Goal: Task Accomplishment & Management: Manage account settings

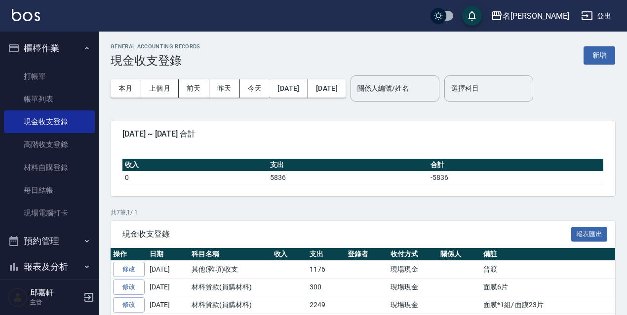
click at [607, 16] on button "登出" at bounding box center [596, 16] width 38 height 18
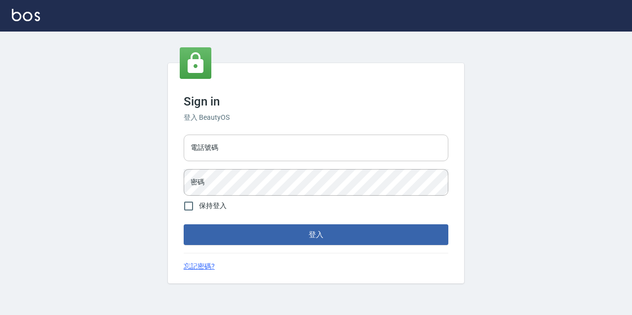
drag, startPoint x: 0, startPoint y: 0, endPoint x: 254, endPoint y: 137, distance: 288.8
click at [254, 137] on input "電話號碼" at bounding box center [316, 148] width 265 height 27
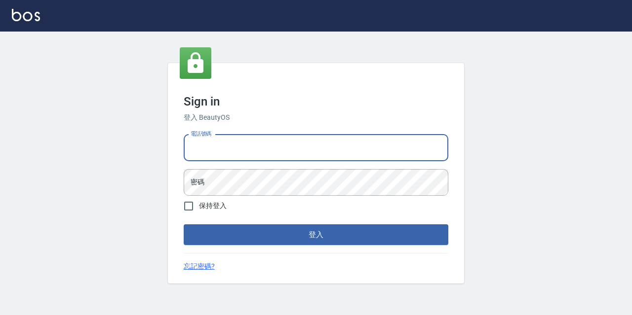
type input "0933063049"
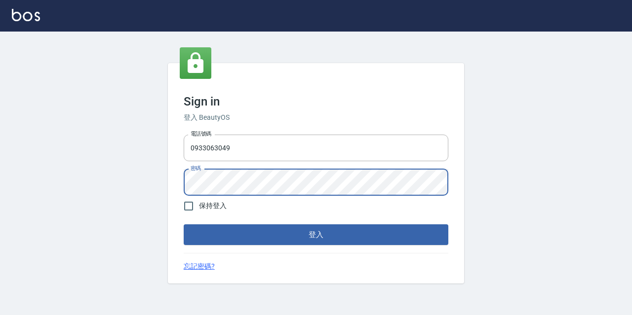
click at [184, 225] on button "登入" at bounding box center [316, 235] width 265 height 21
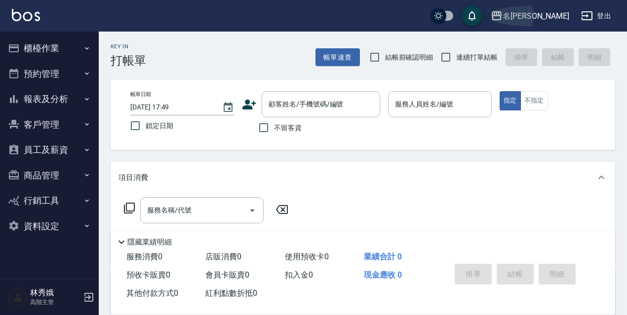
click at [545, 12] on div "名[PERSON_NAME]" at bounding box center [535, 16] width 67 height 12
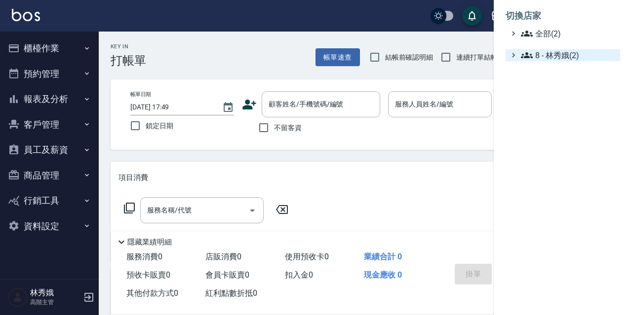
click at [552, 56] on span "8 - 林秀娥(2)" at bounding box center [568, 55] width 95 height 12
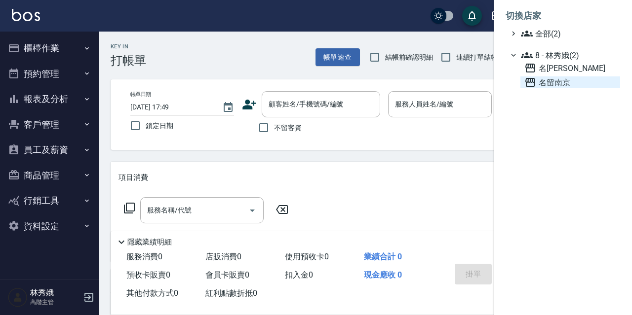
click at [548, 79] on span "名留南京" at bounding box center [570, 82] width 92 height 12
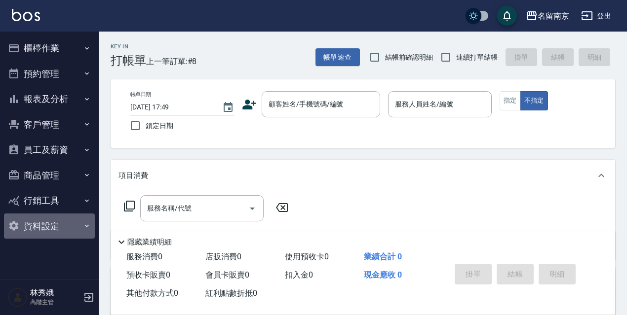
click at [48, 229] on button "資料設定" at bounding box center [49, 227] width 91 height 26
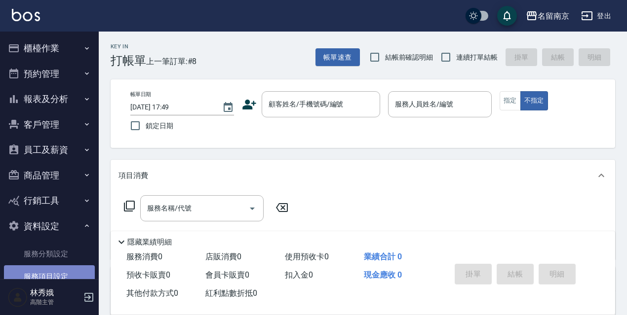
click at [52, 269] on link "服務項目設定" at bounding box center [49, 277] width 91 height 23
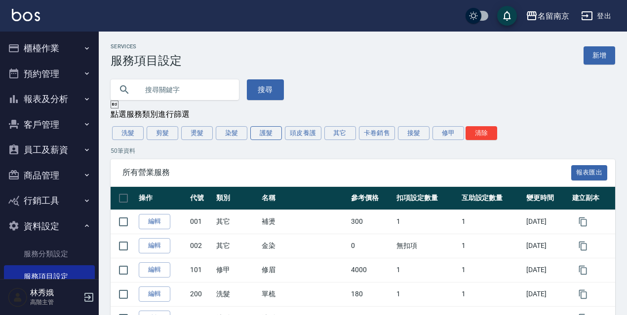
click at [265, 131] on button "護髮" at bounding box center [266, 133] width 32 height 14
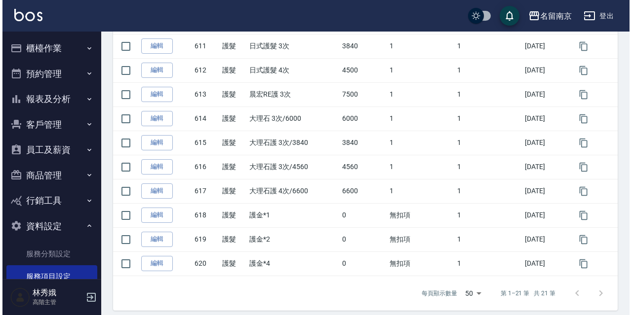
scroll to position [451, 0]
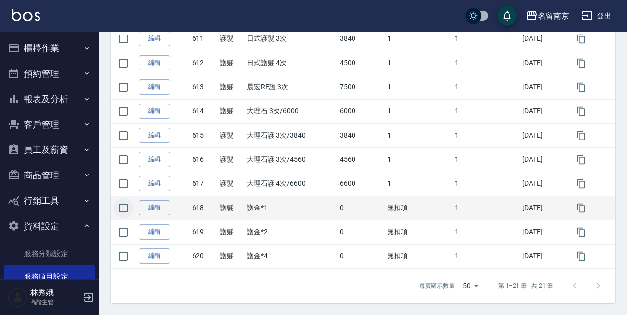
click at [118, 212] on input "checkbox" at bounding box center [123, 208] width 21 height 21
checkbox input "true"
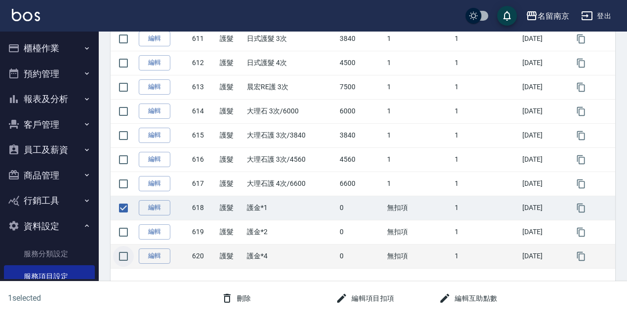
click at [121, 259] on input "checkbox" at bounding box center [123, 256] width 21 height 21
checkbox input "true"
click at [237, 301] on button "刪除" at bounding box center [236, 299] width 38 height 18
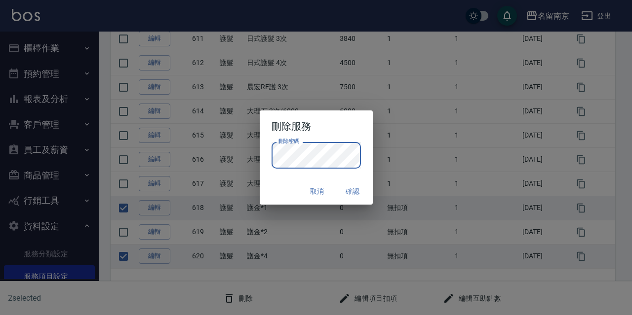
click at [339, 200] on button "確認" at bounding box center [353, 192] width 32 height 18
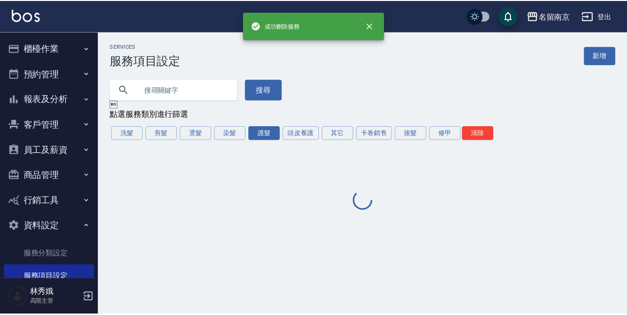
scroll to position [0, 0]
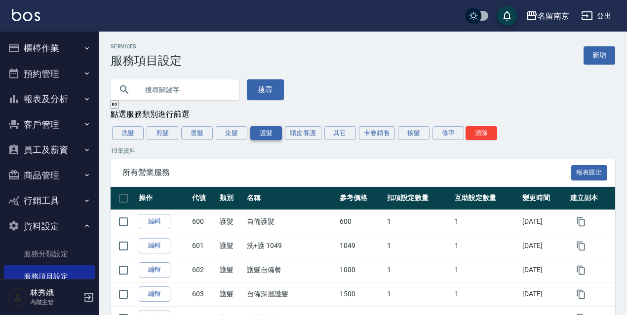
click at [263, 138] on button "護髮" at bounding box center [266, 133] width 32 height 14
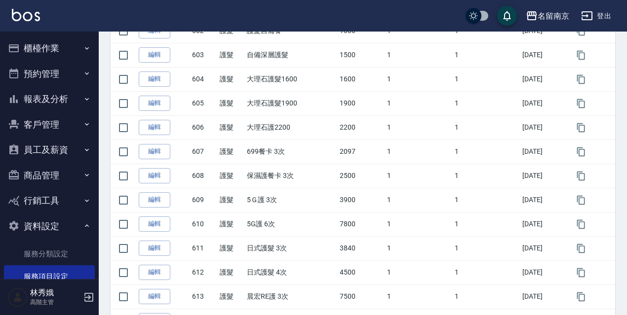
scroll to position [403, 0]
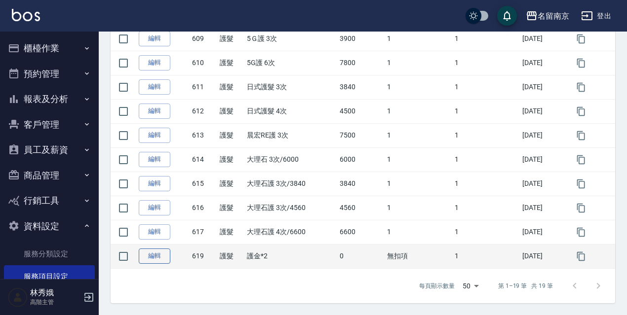
click at [150, 259] on link "編輯" at bounding box center [155, 256] width 32 height 15
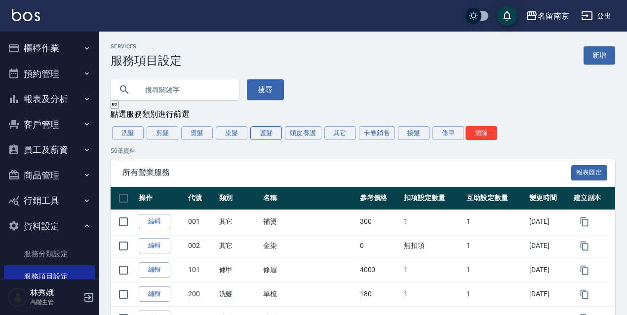
click at [266, 138] on button "護髮" at bounding box center [266, 133] width 32 height 14
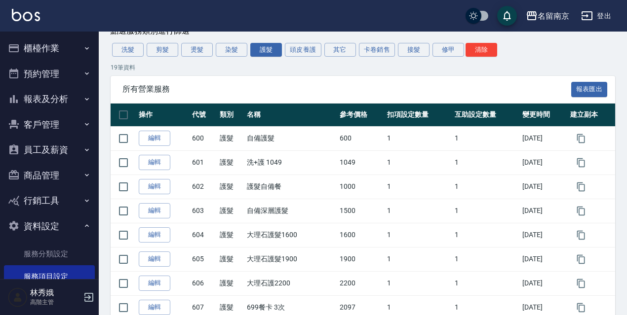
scroll to position [65, 0]
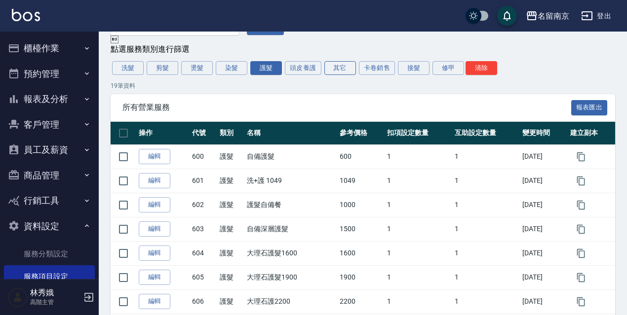
click at [332, 69] on button "其它" at bounding box center [340, 68] width 32 height 14
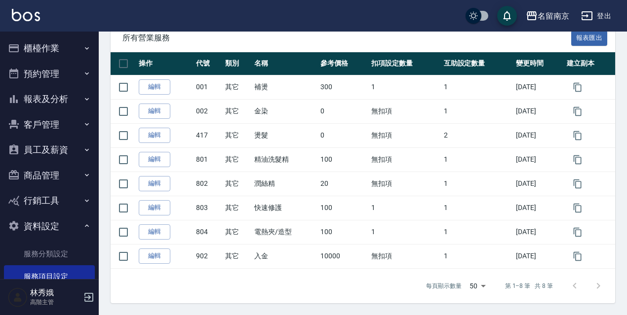
scroll to position [137, 0]
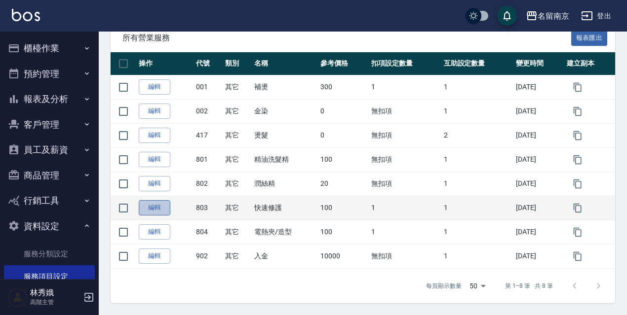
click at [145, 211] on link "編輯" at bounding box center [155, 207] width 32 height 15
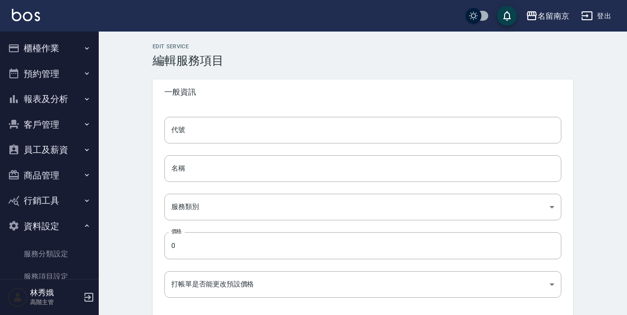
type input "803"
type input "快速修護"
type input "49ab3dd3-29da-446a-a90e-f2d6a7394771"
type input "100"
type input "FALSE"
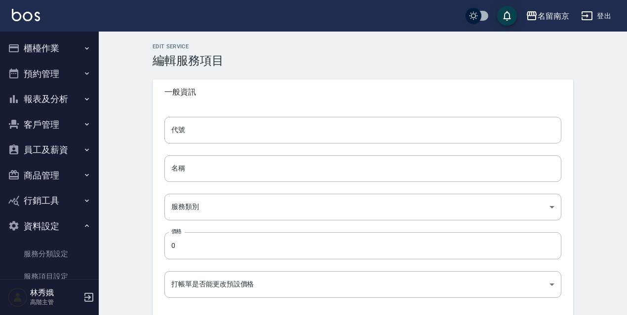
type input "none"
type input "UNSET"
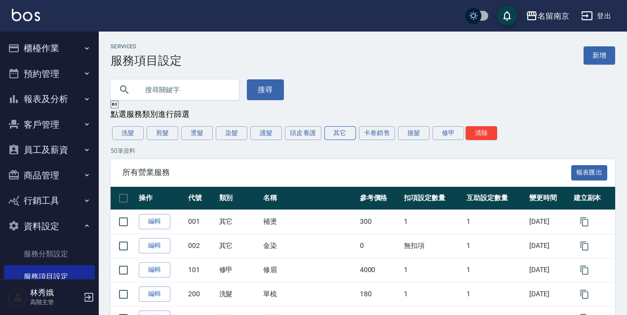
click at [335, 135] on button "其它" at bounding box center [340, 133] width 32 height 14
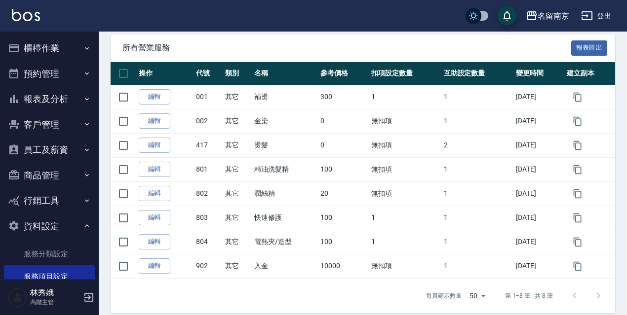
scroll to position [137, 0]
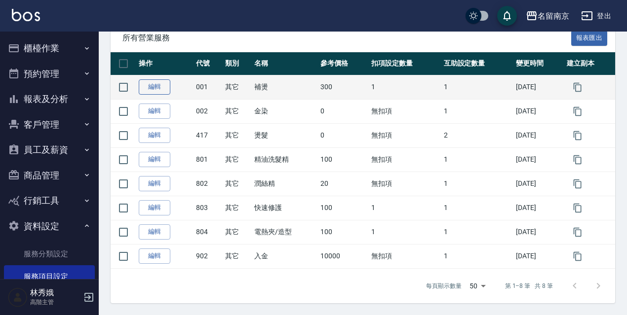
click at [144, 86] on link "編輯" at bounding box center [155, 86] width 32 height 15
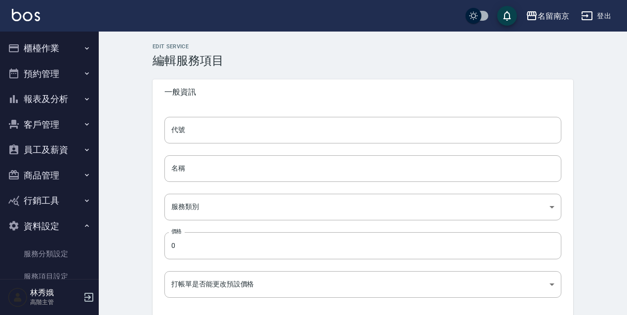
type input "001"
type input "補燙"
type input "49ab3dd3-29da-446a-a90e-f2d6a7394771"
type input "300"
type input "FALSE"
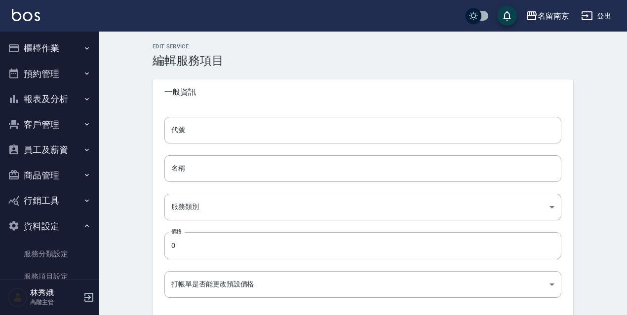
type input "none"
type input "UNSET"
type input "none"
type input "燙"
type input "2"
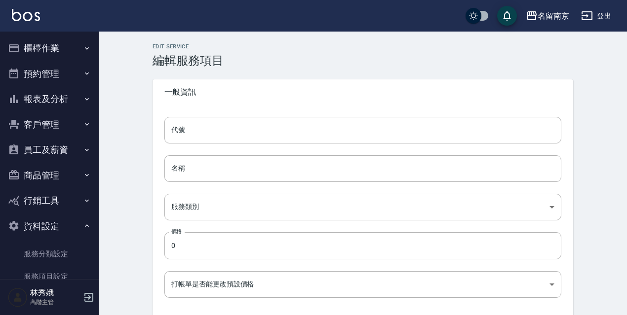
type input "點數"
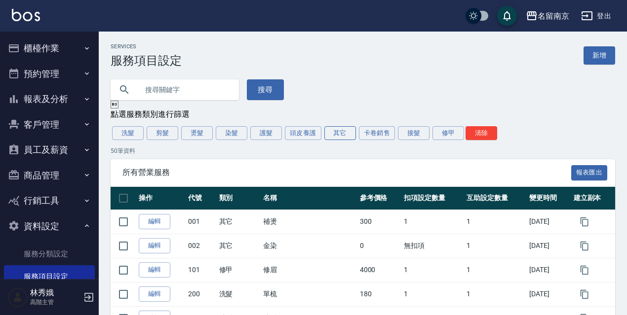
click at [335, 138] on button "其它" at bounding box center [340, 133] width 32 height 14
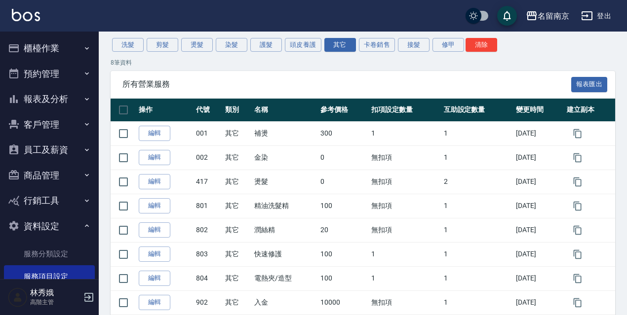
scroll to position [86, 0]
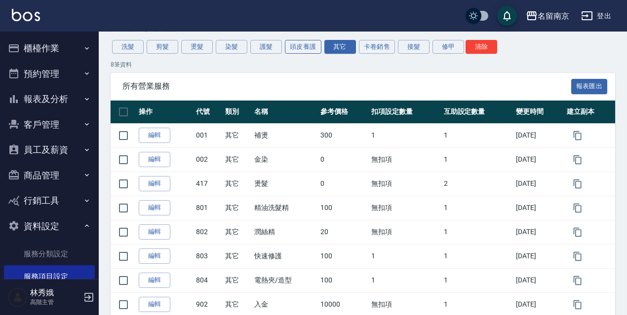
click at [311, 48] on button "頭皮養護" at bounding box center [303, 47] width 37 height 14
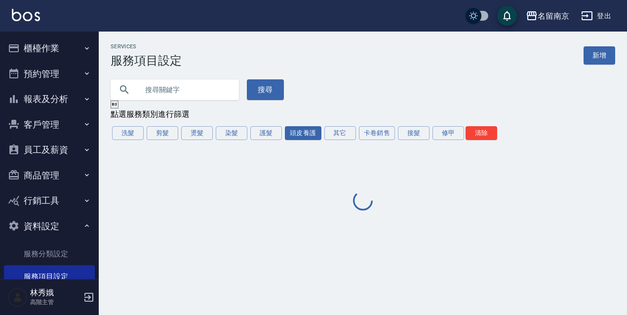
scroll to position [0, 0]
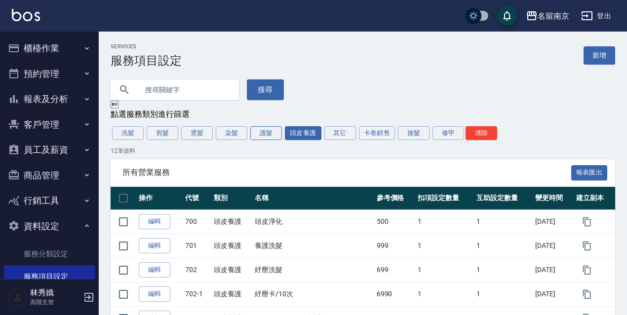
click at [257, 133] on button "護髮" at bounding box center [266, 133] width 32 height 14
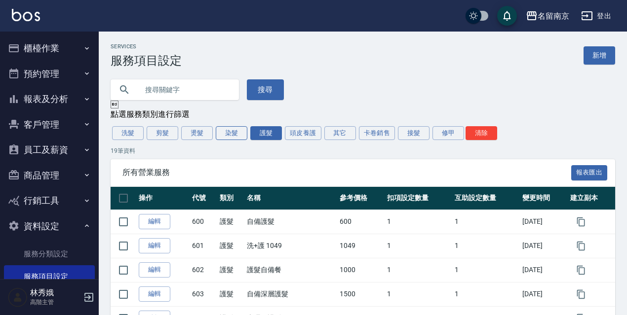
click at [233, 137] on button "染髮" at bounding box center [232, 133] width 32 height 14
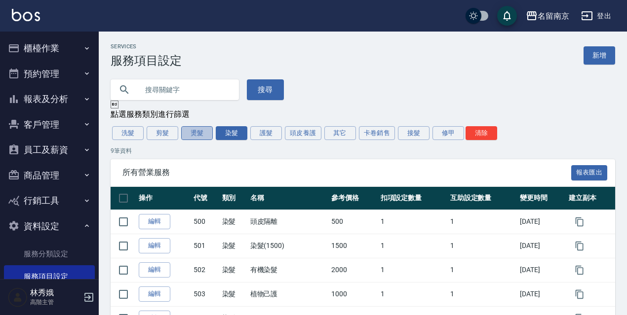
click at [203, 140] on button "燙髮" at bounding box center [197, 133] width 32 height 14
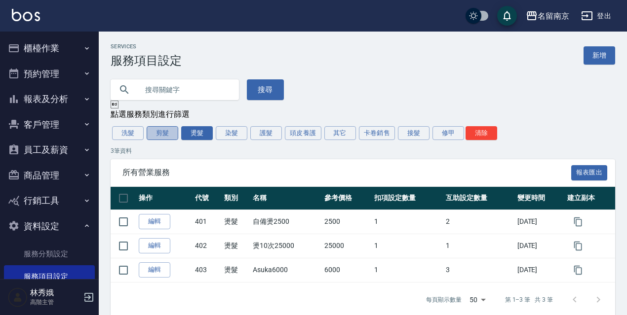
click at [170, 138] on button "剪髮" at bounding box center [163, 133] width 32 height 14
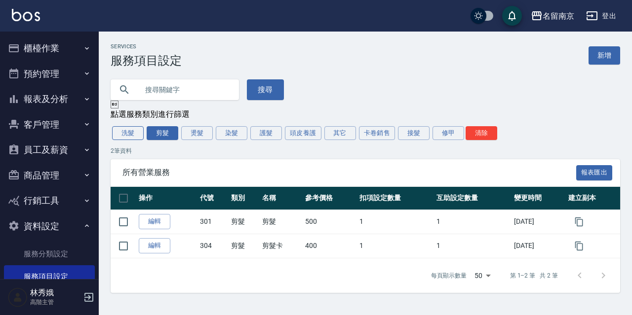
click at [137, 132] on button "洗髮" at bounding box center [128, 133] width 32 height 14
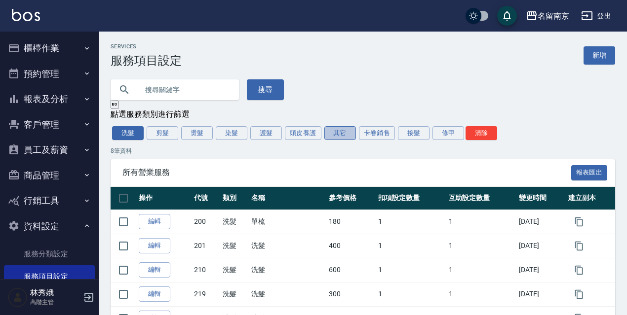
click at [333, 134] on button "其它" at bounding box center [340, 133] width 32 height 14
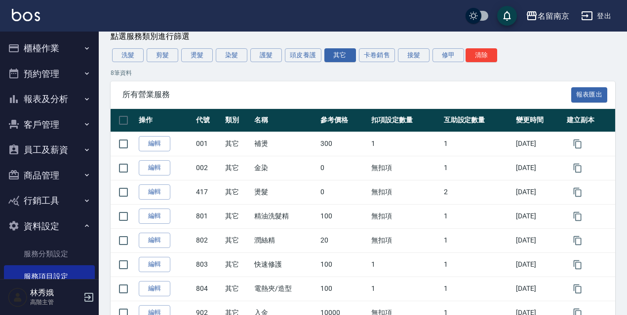
scroll to position [97, 0]
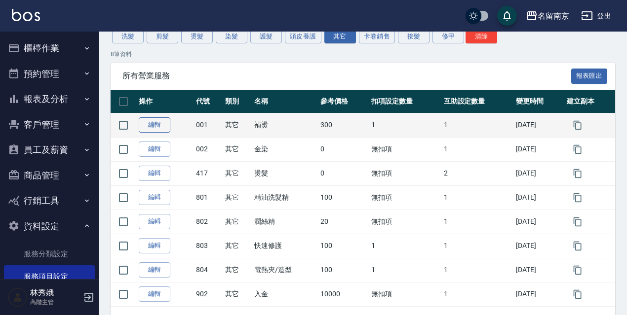
click at [154, 130] on link "編輯" at bounding box center [155, 124] width 32 height 15
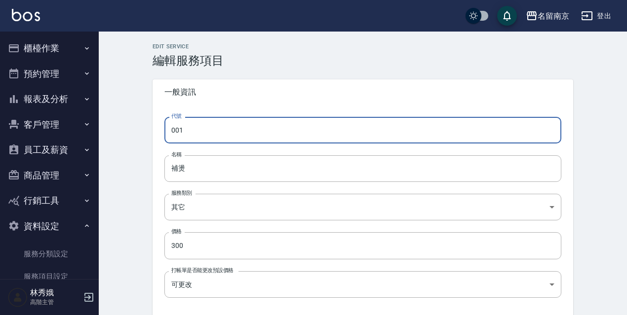
drag, startPoint x: 226, startPoint y: 128, endPoint x: 160, endPoint y: 130, distance: 65.7
click at [161, 130] on div "代號 001 代號 名稱 補燙 名稱 服務類別 其它 49ab3dd3-29da-446a-a90e-f2d6a7394771 服務類別 價格 300 價格 …" at bounding box center [362, 268] width 420 height 326
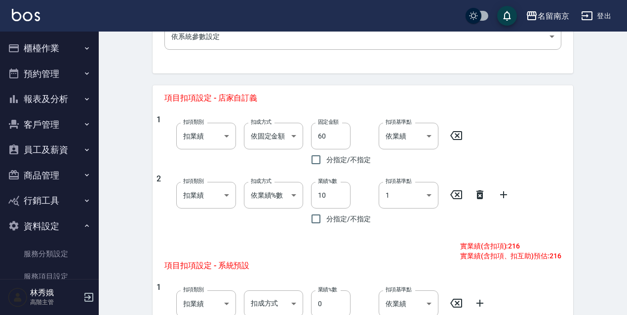
scroll to position [355, 0]
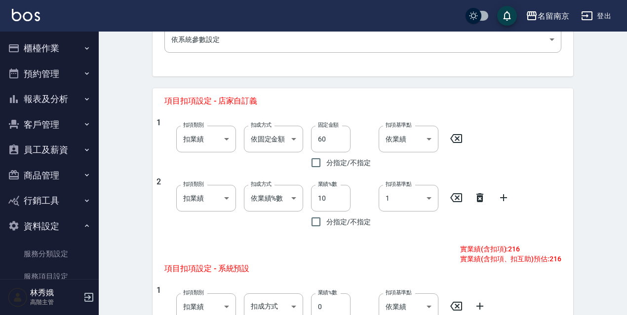
type input "800"
click at [480, 199] on icon at bounding box center [479, 197] width 7 height 9
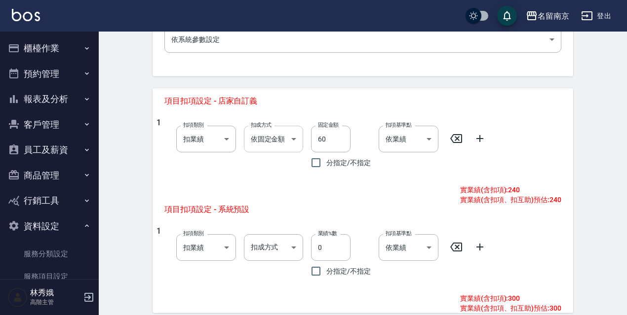
click at [298, 136] on body "名留南京 登出 櫃檯作業 打帳單 帳單列表 掛單列表 座位開單 營業儀表板 現金收支登錄 高階收支登錄 材料自購登錄 每日結帳 排班表 現場電腦打卡 掃碼打卡…" at bounding box center [313, 67] width 627 height 844
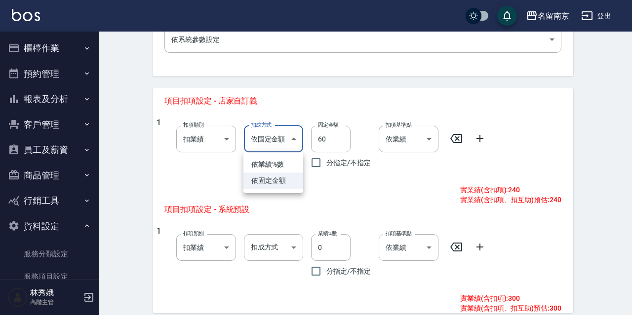
click at [284, 164] on li "依業績%數" at bounding box center [273, 164] width 60 height 16
type input "扣趴數"
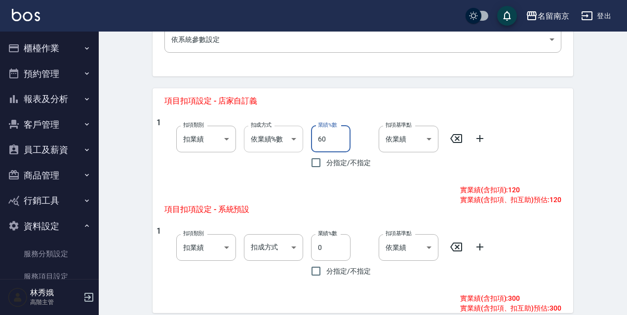
drag, startPoint x: 310, startPoint y: 141, endPoint x: 298, endPoint y: 142, distance: 12.4
click at [298, 142] on div "1 扣項類別 扣業績 onSales 扣項類別 扣成方式 依業績%數 扣趴數 扣成方式 業績%數 60 業績%數 分指定/不指定 扣項基準點 依業績 0 扣項…" at bounding box center [358, 145] width 405 height 55
type input "10"
click at [477, 141] on icon at bounding box center [480, 139] width 12 height 12
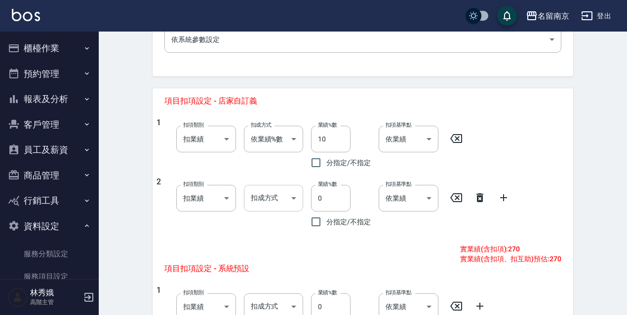
click at [291, 200] on body "名留南京 登出 櫃檯作業 打帳單 帳單列表 掛單列表 座位開單 營業儀表板 現金收支登錄 高階收支登錄 材料自購登錄 每日結帳 排班表 現場電腦打卡 掃碼打卡…" at bounding box center [313, 97] width 627 height 904
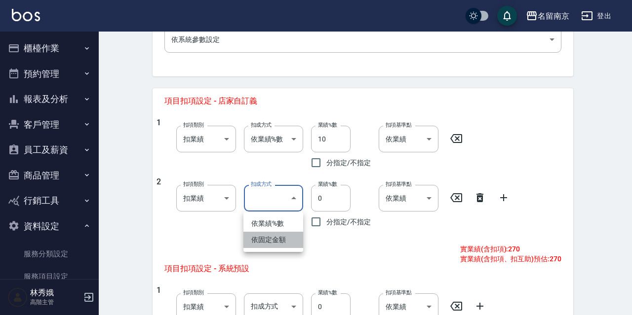
drag, startPoint x: 251, startPoint y: 239, endPoint x: 318, endPoint y: 250, distance: 68.0
click at [251, 239] on li "依固定金額" at bounding box center [273, 240] width 60 height 16
type input "扣固定金額"
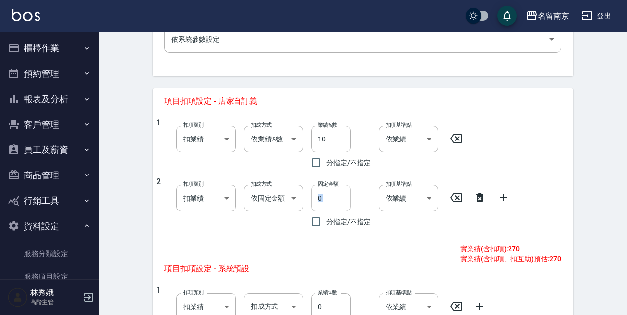
drag, startPoint x: 355, startPoint y: 199, endPoint x: 316, endPoint y: 191, distance: 40.2
click at [316, 191] on div "固定金額 0 固定金額" at bounding box center [341, 198] width 60 height 27
click at [328, 198] on input "0" at bounding box center [330, 198] width 39 height 27
drag, startPoint x: 328, startPoint y: 198, endPoint x: 311, endPoint y: 200, distance: 17.4
click at [311, 200] on input "0" at bounding box center [330, 198] width 39 height 27
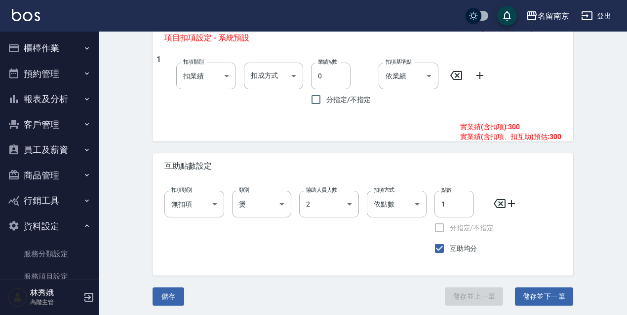
scroll to position [588, 0]
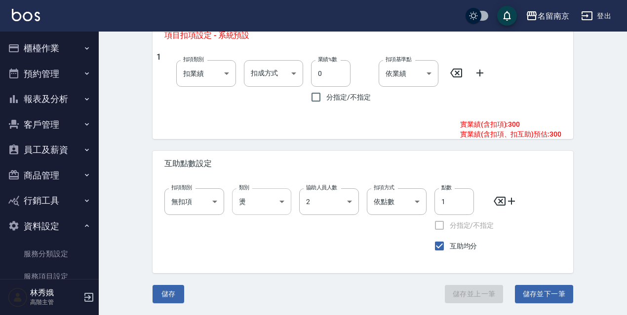
type input "36"
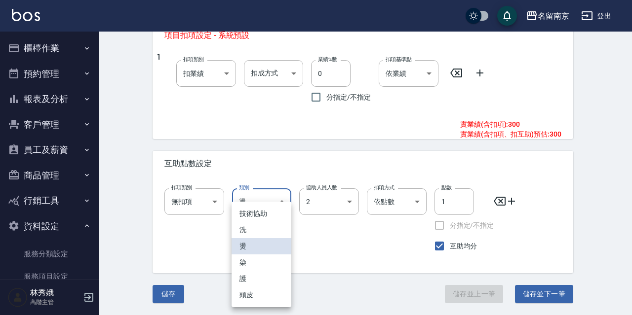
click at [343, 243] on div at bounding box center [316, 157] width 632 height 315
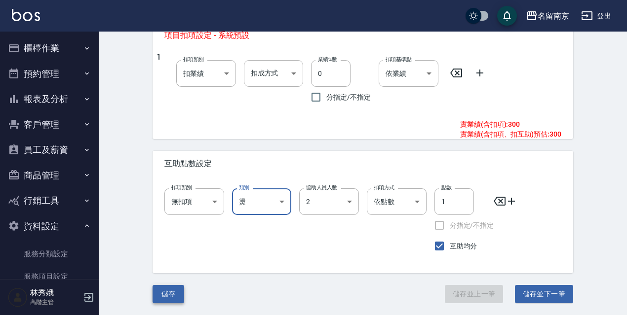
click at [171, 300] on button "儲存" at bounding box center [168, 294] width 32 height 18
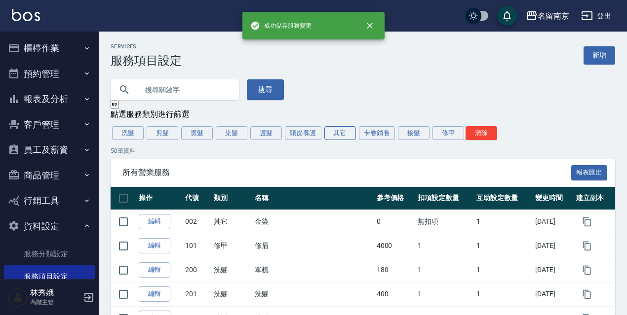
click at [337, 136] on button "其它" at bounding box center [340, 133] width 32 height 14
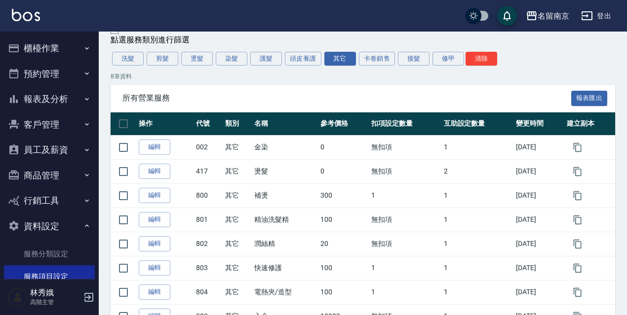
scroll to position [74, 0]
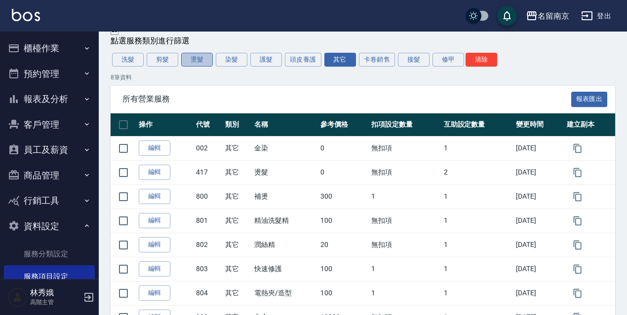
click at [204, 62] on button "燙髮" at bounding box center [197, 60] width 32 height 14
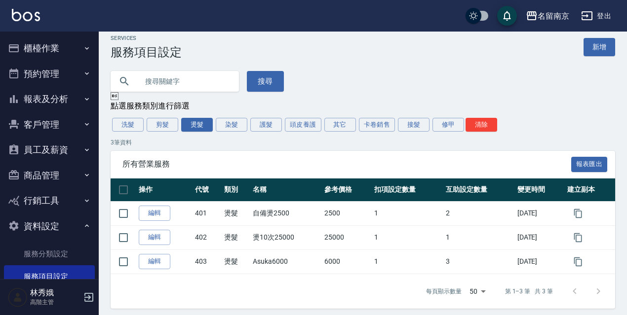
scroll to position [16, 0]
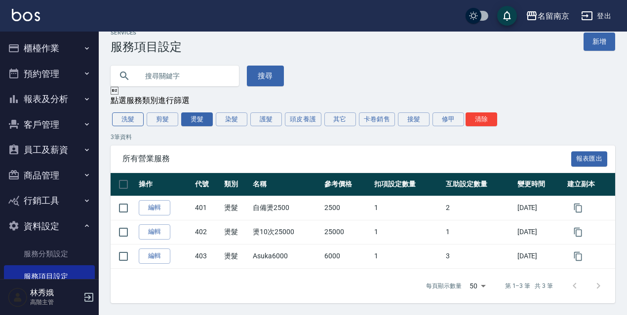
click at [127, 118] on button "洗髮" at bounding box center [128, 120] width 32 height 14
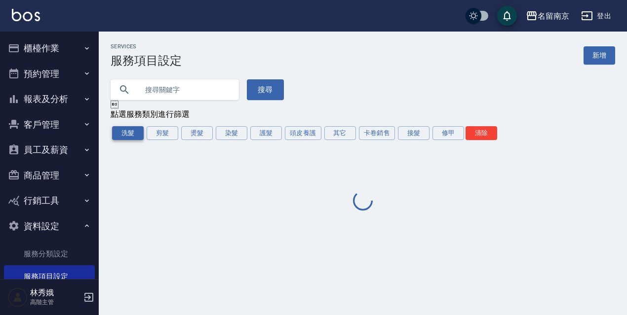
scroll to position [0, 0]
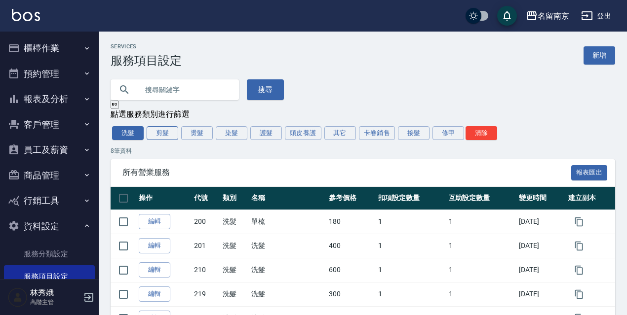
click at [161, 130] on button "剪髮" at bounding box center [163, 133] width 32 height 14
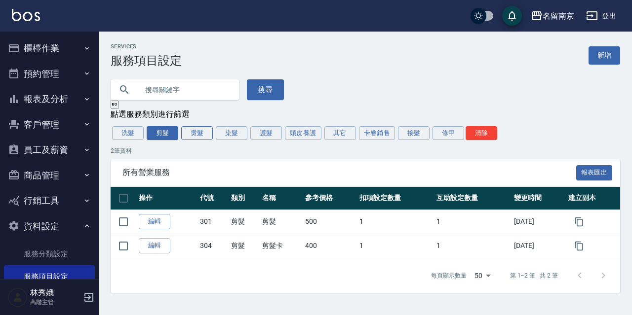
click at [196, 139] on button "燙髮" at bounding box center [197, 133] width 32 height 14
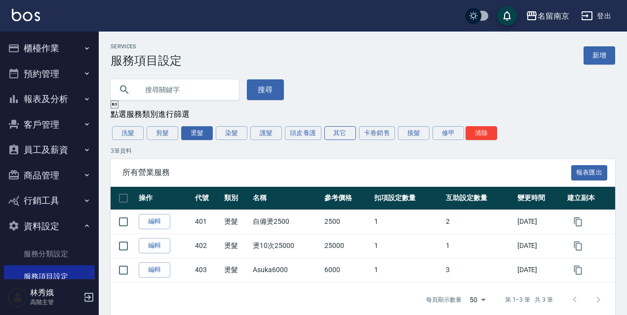
click at [337, 133] on button "其它" at bounding box center [340, 133] width 32 height 14
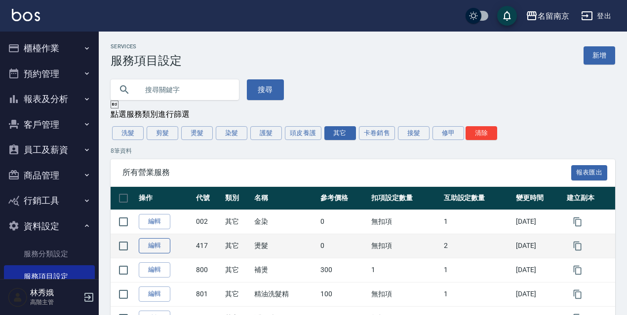
click at [157, 246] on link "編輯" at bounding box center [155, 245] width 32 height 15
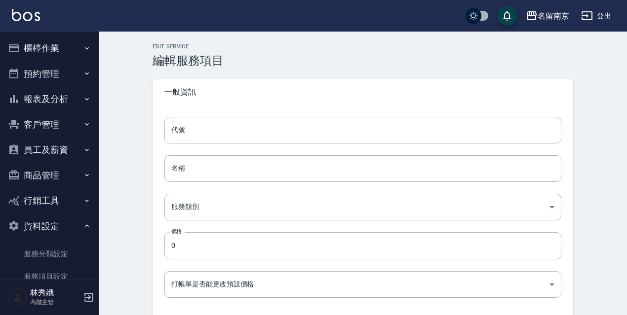
type input "417"
type input "燙髮"
type input "49ab3dd3-29da-446a-a90e-f2d6a7394771"
type input "FALSE"
type input "none"
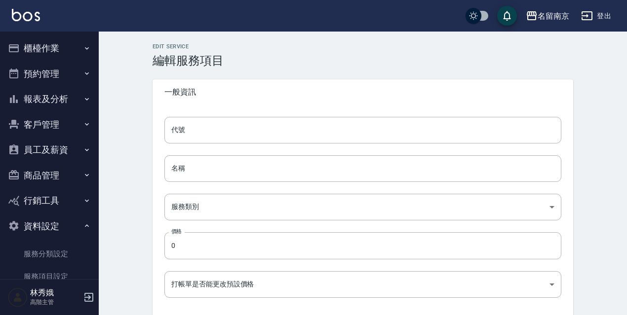
type input "UNSET"
type input "none"
type input "洗"
type input "2"
type input "點數"
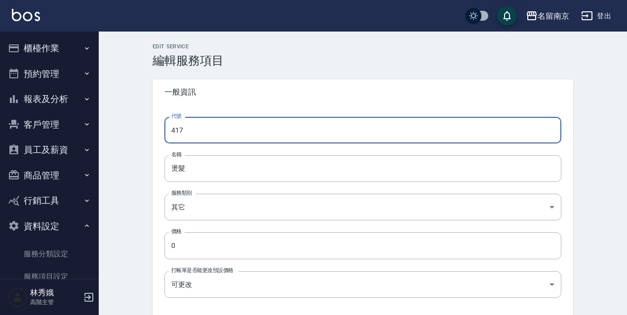
drag, startPoint x: 189, startPoint y: 131, endPoint x: 155, endPoint y: 133, distance: 34.1
click at [155, 132] on div "代號 417 代號 名稱 燙髮 名稱 服務類別 其它 49ab3dd3-29da-446a-a90e-f2d6a7394771 服務類別 價格 0 價格 打帳…" at bounding box center [362, 268] width 420 height 326
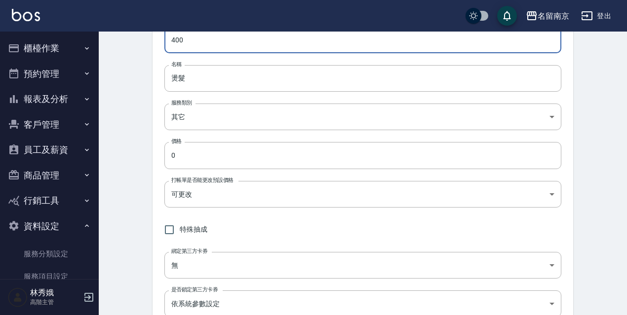
scroll to position [101, 0]
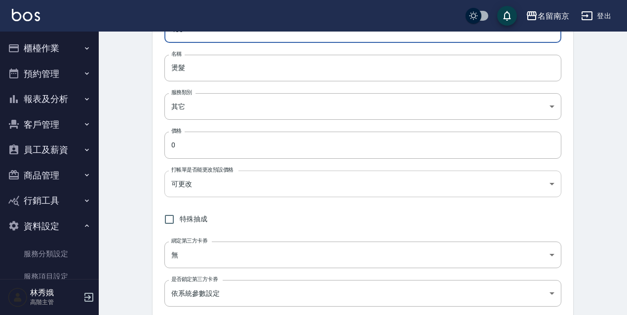
type input "400"
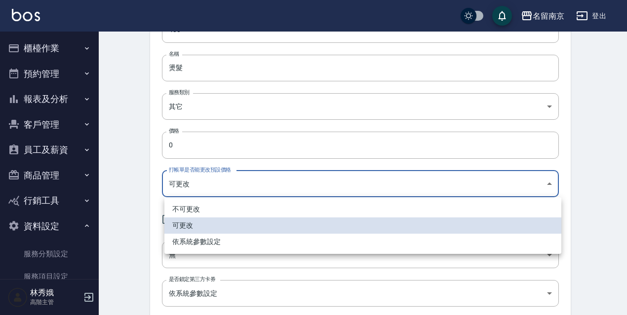
drag, startPoint x: 527, startPoint y: 180, endPoint x: 528, endPoint y: 195, distance: 15.3
click at [415, 211] on li "不可更改" at bounding box center [362, 209] width 397 height 16
type input "TRUE"
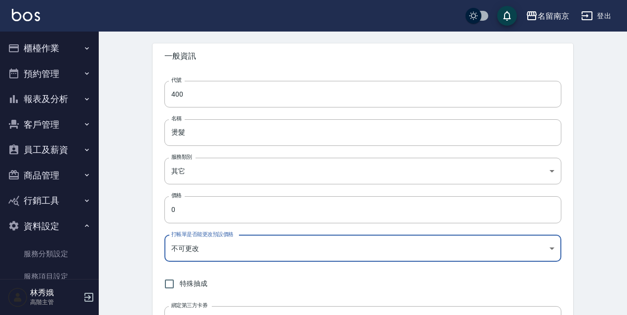
scroll to position [33, 0]
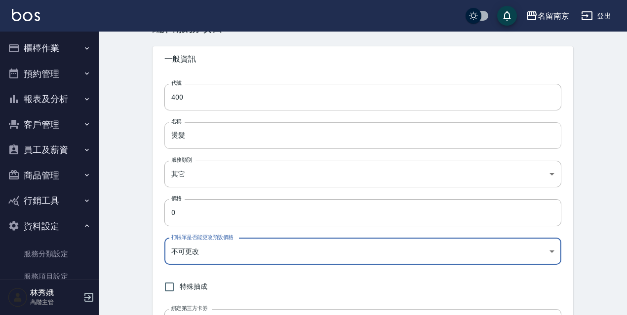
click at [237, 147] on input "燙髮" at bounding box center [362, 135] width 397 height 27
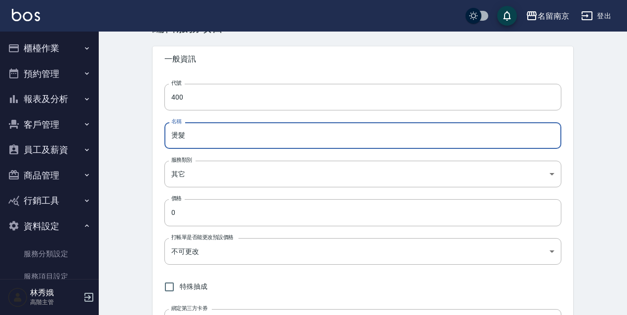
click at [263, 137] on input "燙髮" at bounding box center [362, 135] width 397 height 27
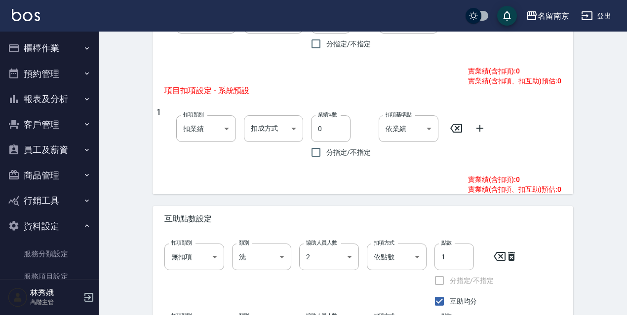
scroll to position [602, 0]
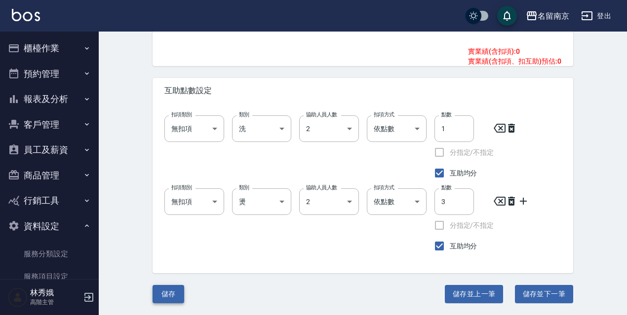
type input "燙髮卷"
click at [166, 297] on button "儲存" at bounding box center [168, 294] width 32 height 18
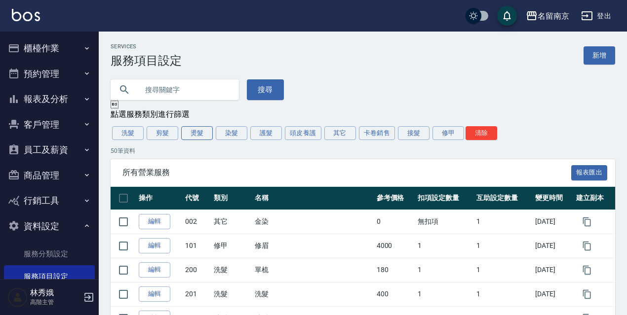
click at [194, 133] on button "燙髮" at bounding box center [197, 133] width 32 height 14
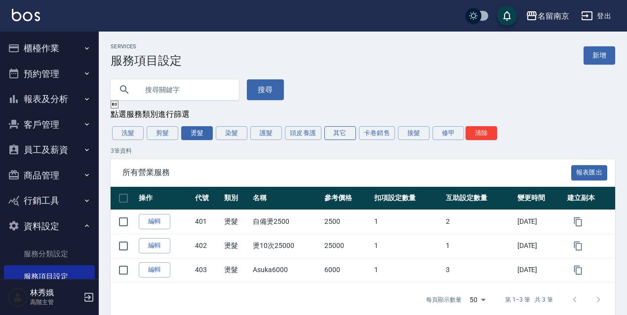
click at [336, 137] on button "其它" at bounding box center [340, 133] width 32 height 14
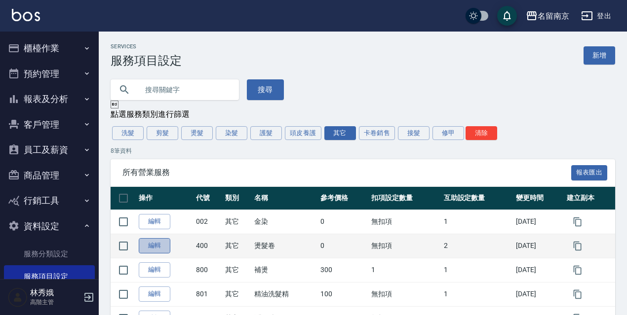
click at [158, 250] on link "編輯" at bounding box center [155, 245] width 32 height 15
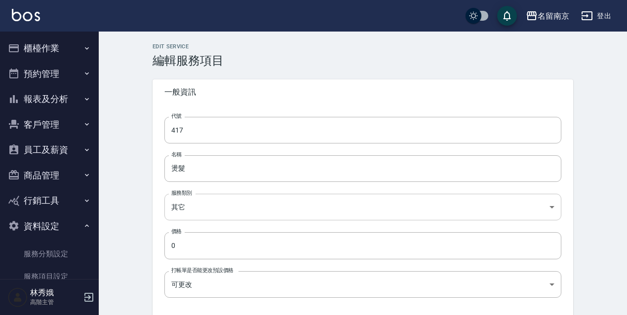
type input "400"
type input "燙髮卷"
type input "TRUE"
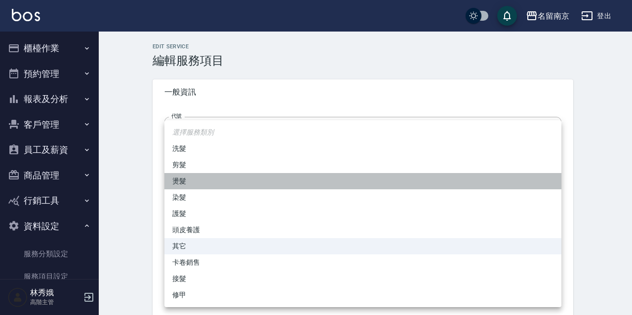
click at [198, 181] on li "燙髮" at bounding box center [362, 181] width 397 height 16
type input "20737a53-7594-496b-a919-5bc5b2c9468b"
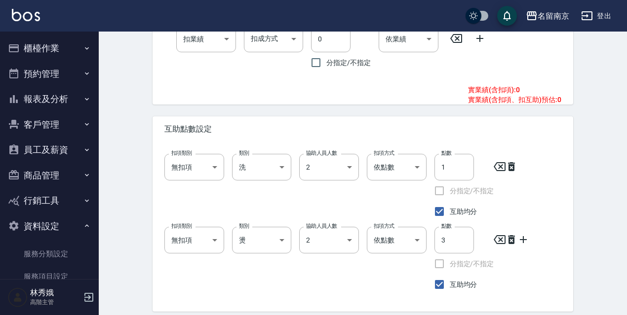
scroll to position [602, 0]
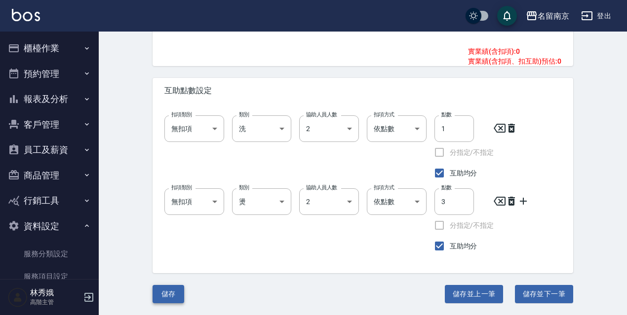
click at [175, 298] on button "儲存" at bounding box center [168, 294] width 32 height 18
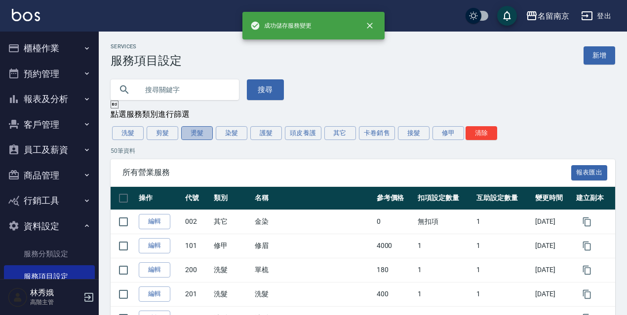
click at [197, 134] on button "燙髮" at bounding box center [197, 133] width 32 height 14
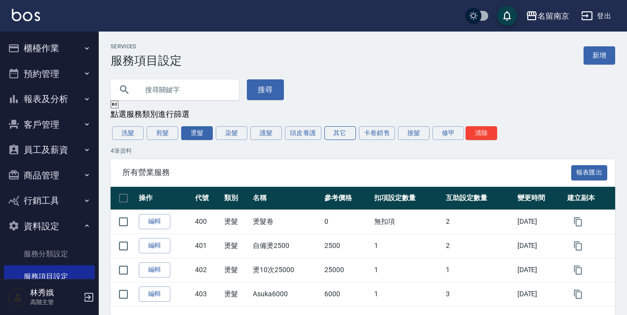
click at [343, 135] on button "其它" at bounding box center [340, 133] width 32 height 14
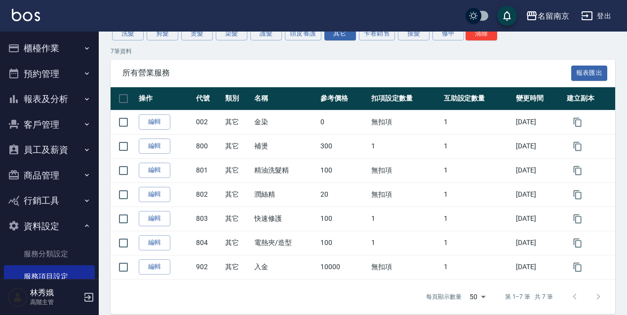
scroll to position [113, 0]
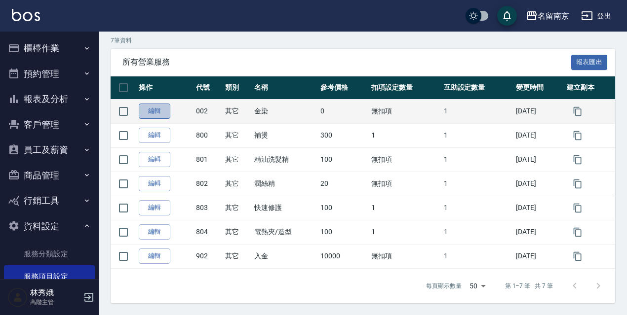
click at [160, 110] on link "編輯" at bounding box center [155, 111] width 32 height 15
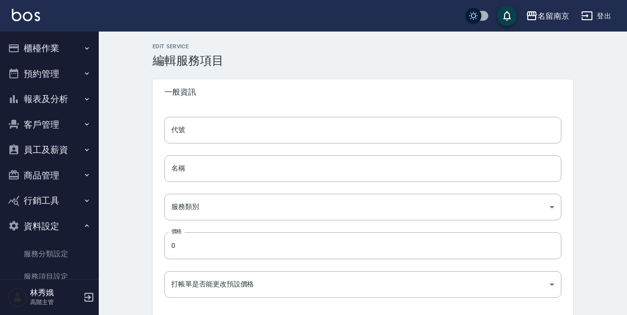
type input "002"
type input "金染"
type input "49ab3dd3-29da-446a-a90e-f2d6a7394771"
type input "FALSE"
type input "none"
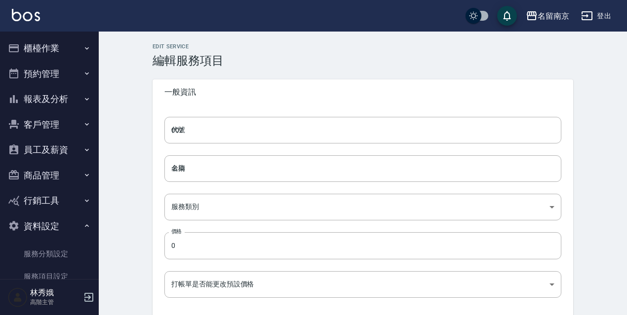
type input "UNSET"
type input "none"
type input "染"
type input "2"
type input "點數"
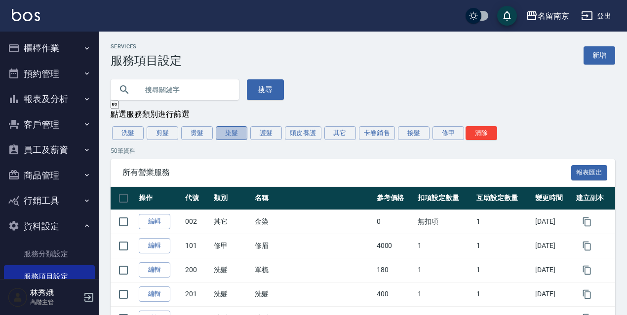
click at [224, 137] on button "染髮" at bounding box center [232, 133] width 32 height 14
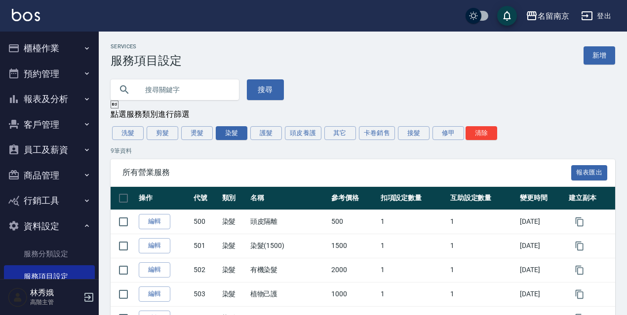
click at [599, 12] on button "登出" at bounding box center [596, 16] width 38 height 18
